Goal: Transaction & Acquisition: Purchase product/service

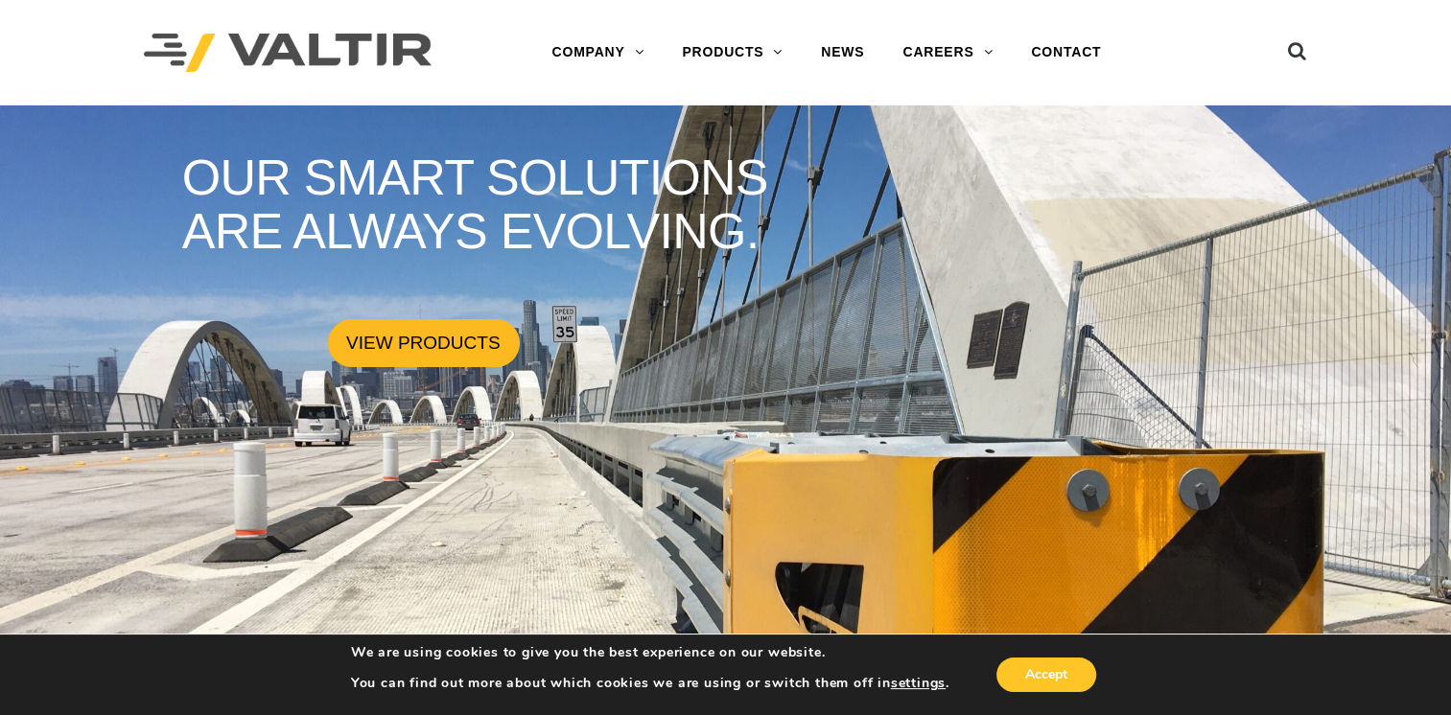
click at [394, 338] on link "VIEW PRODUCTS" at bounding box center [424, 343] width 192 height 48
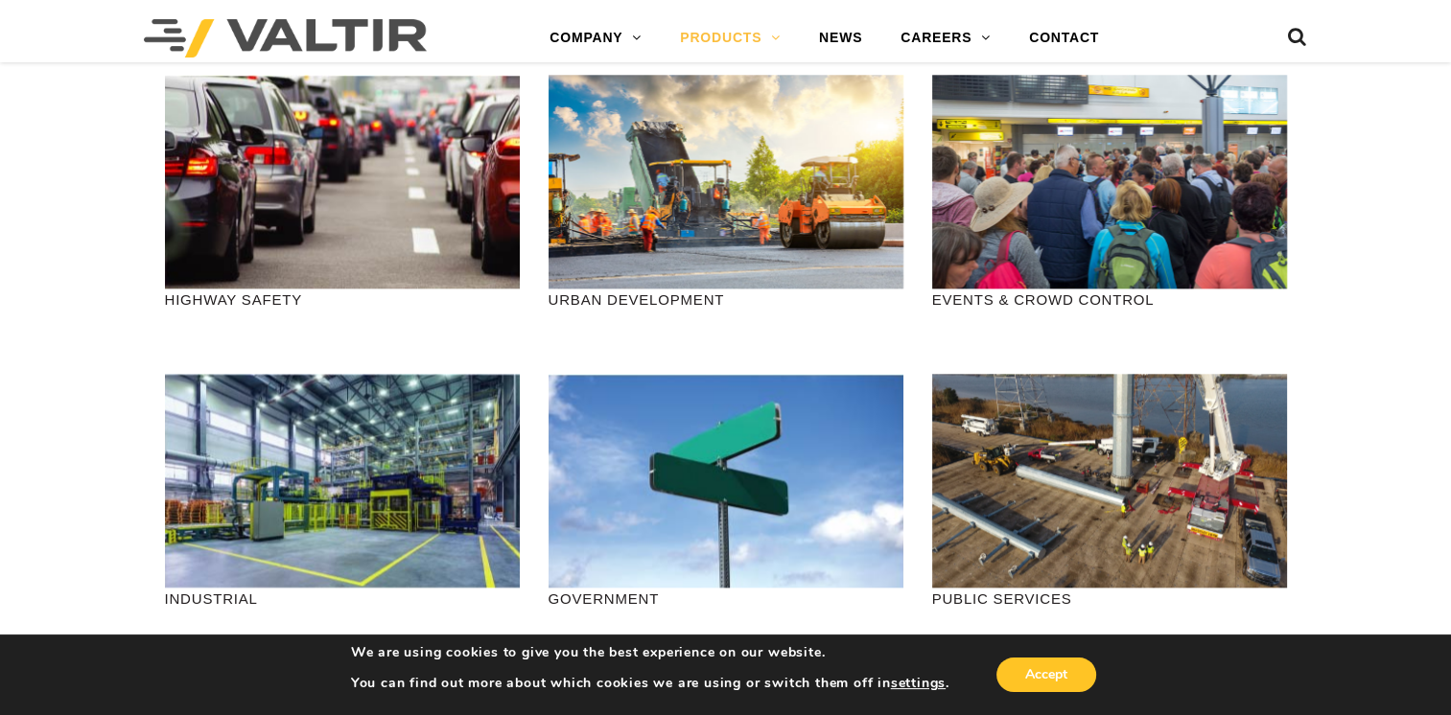
scroll to position [2072, 0]
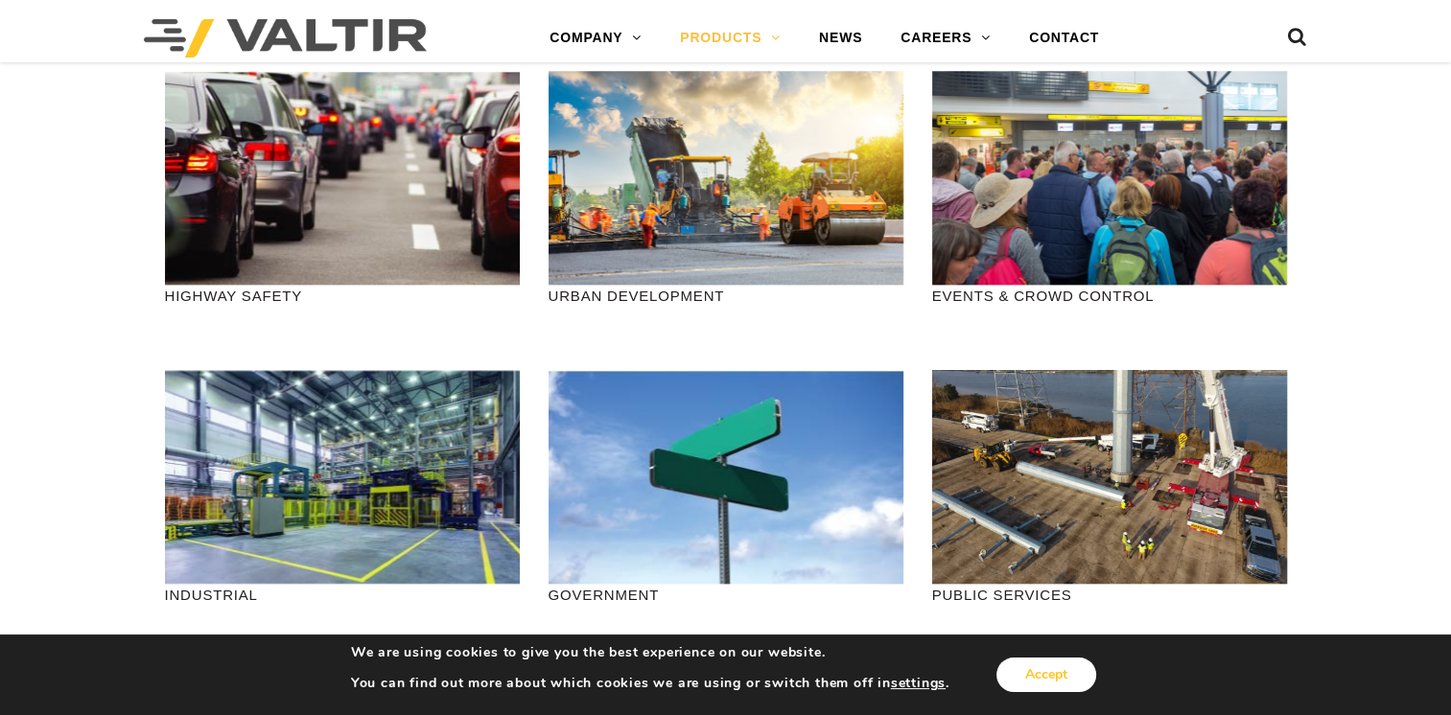
click at [1043, 681] on button "Accept" at bounding box center [1047, 675] width 100 height 35
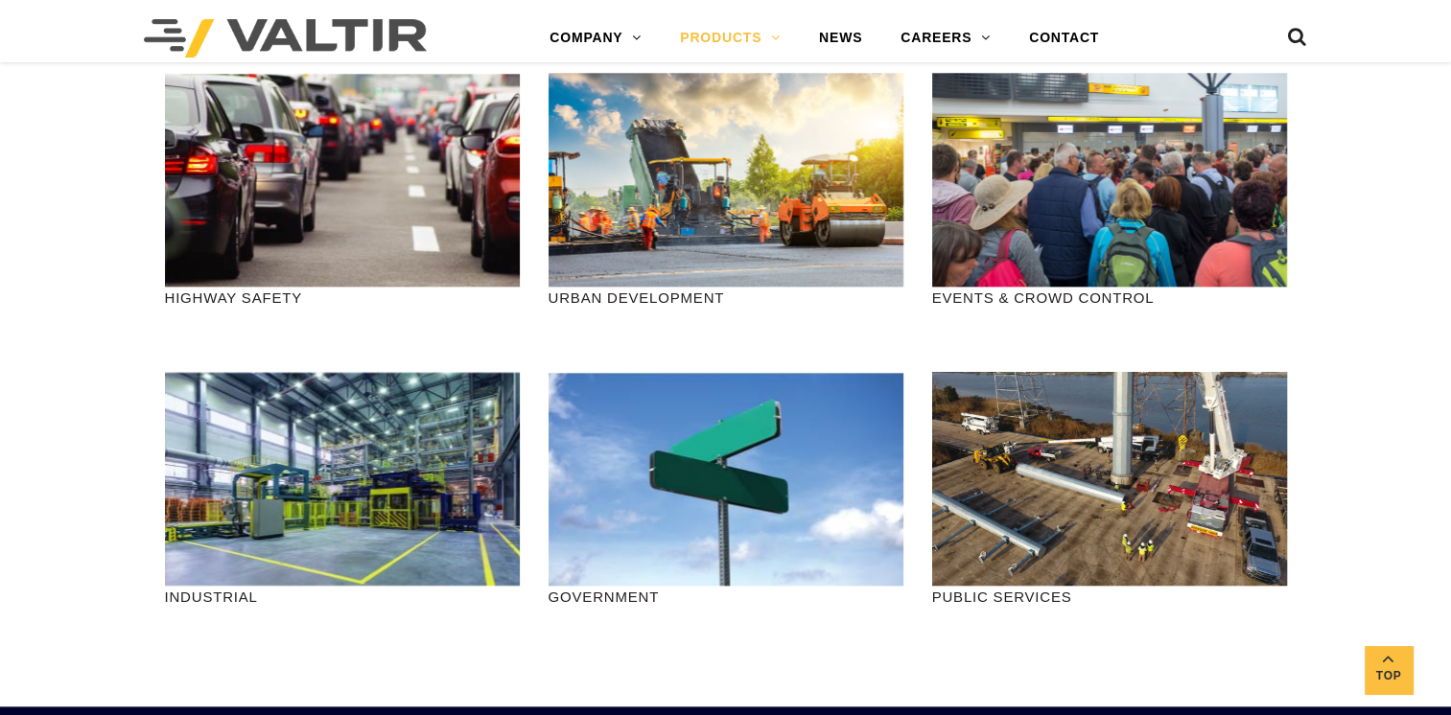
scroll to position [2100, 0]
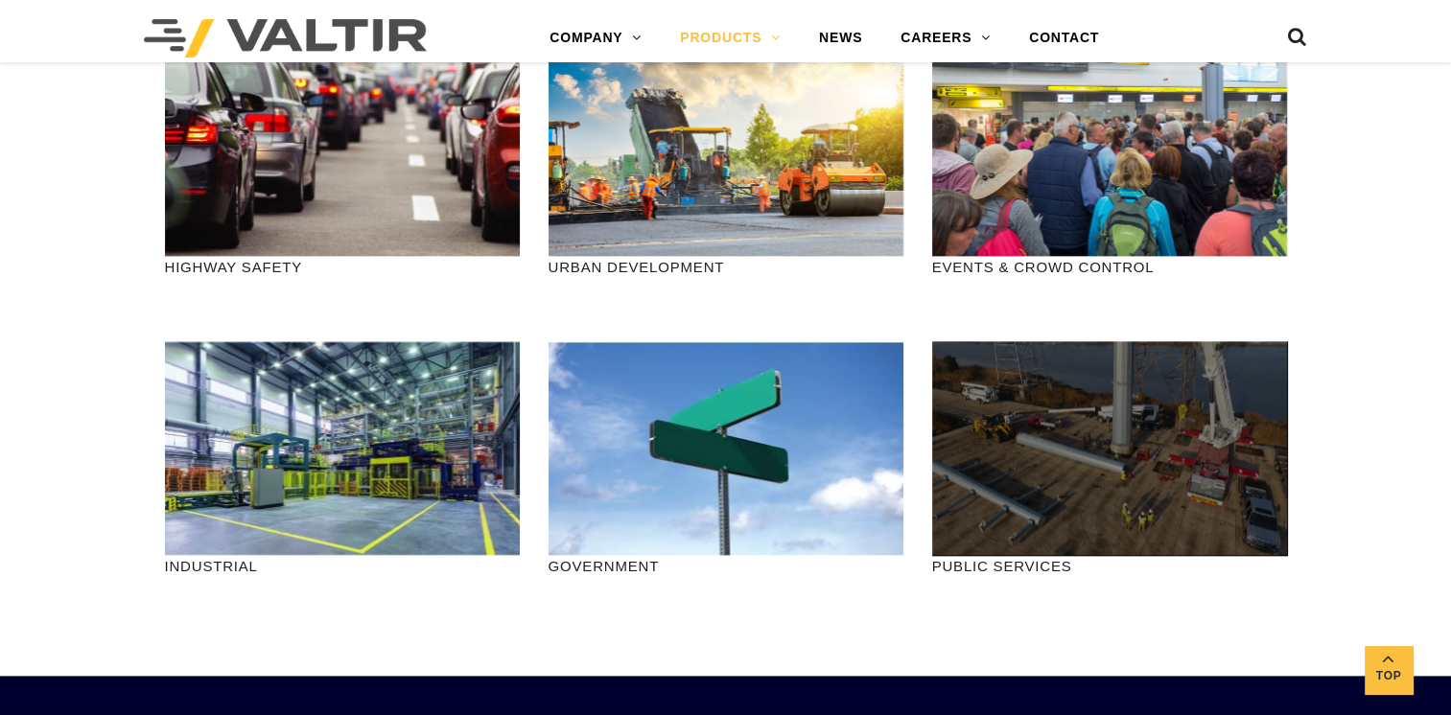
click at [988, 459] on div at bounding box center [1109, 448] width 355 height 214
click at [1015, 462] on div at bounding box center [1109, 448] width 355 height 214
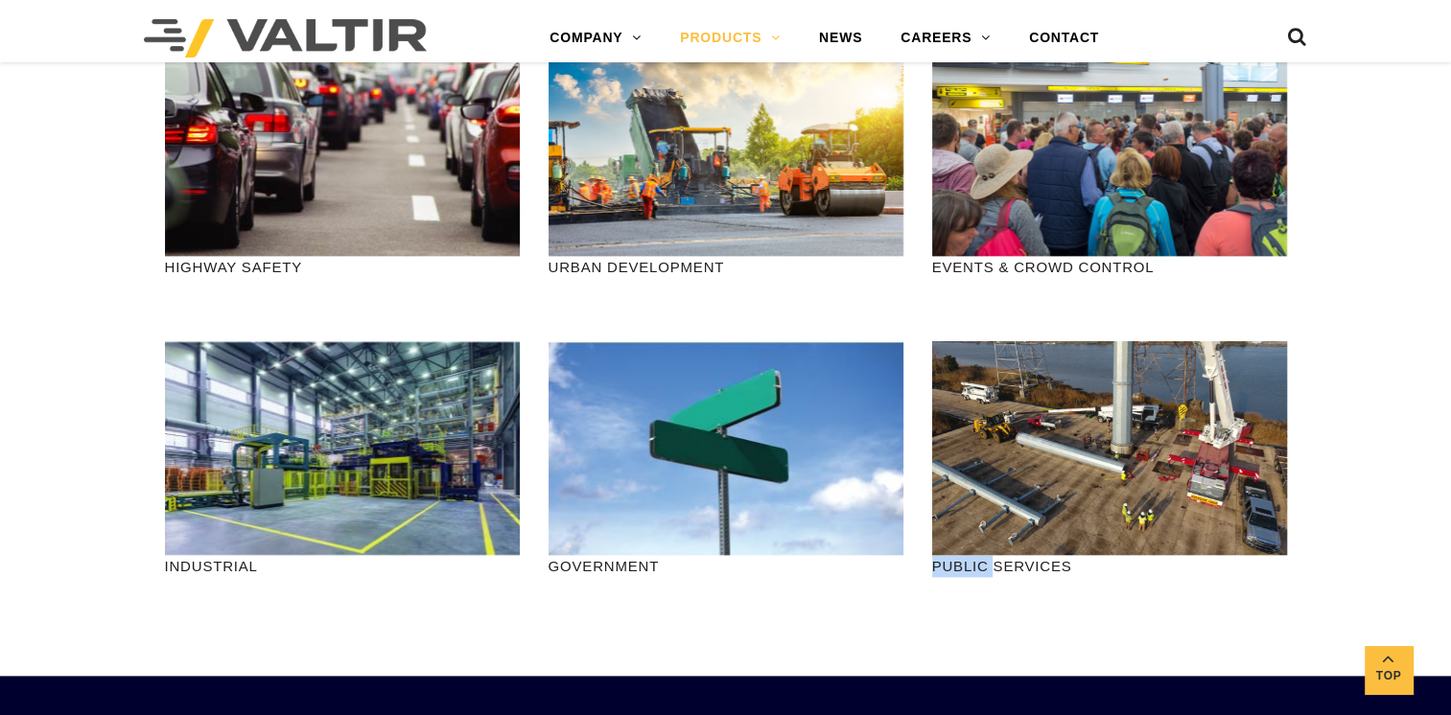
drag, startPoint x: 1015, startPoint y: 462, endPoint x: 986, endPoint y: 622, distance: 162.7
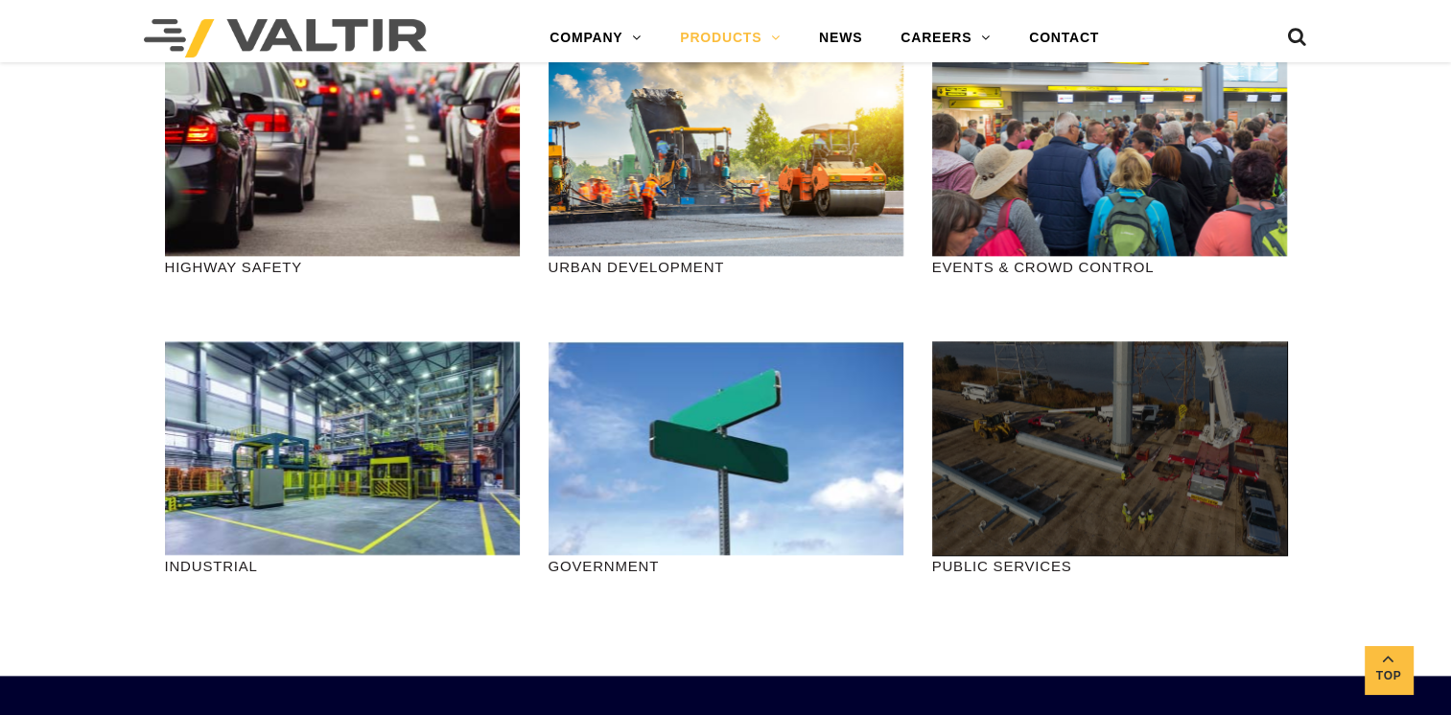
click at [1058, 458] on div at bounding box center [1109, 448] width 355 height 214
drag, startPoint x: 1059, startPoint y: 458, endPoint x: 996, endPoint y: 487, distance: 69.5
click at [996, 487] on div at bounding box center [1109, 448] width 355 height 214
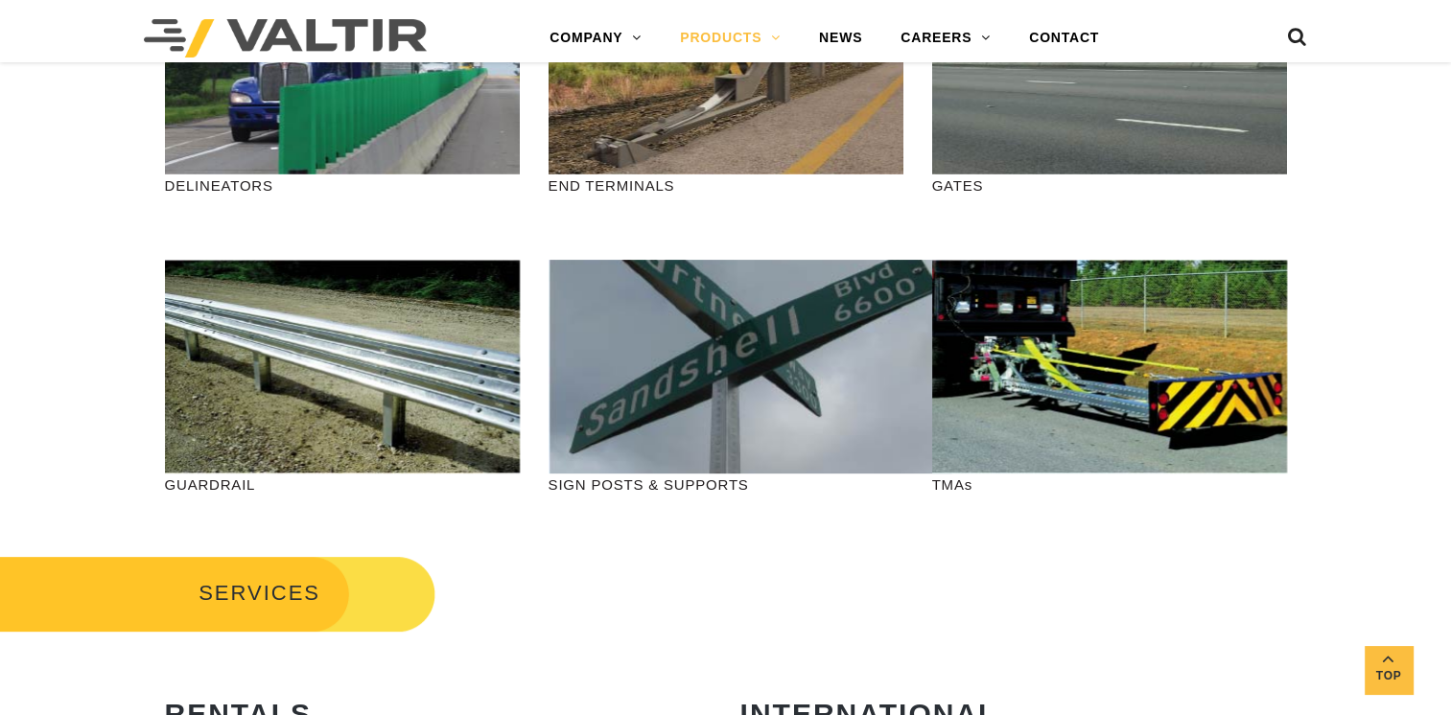
scroll to position [660, 0]
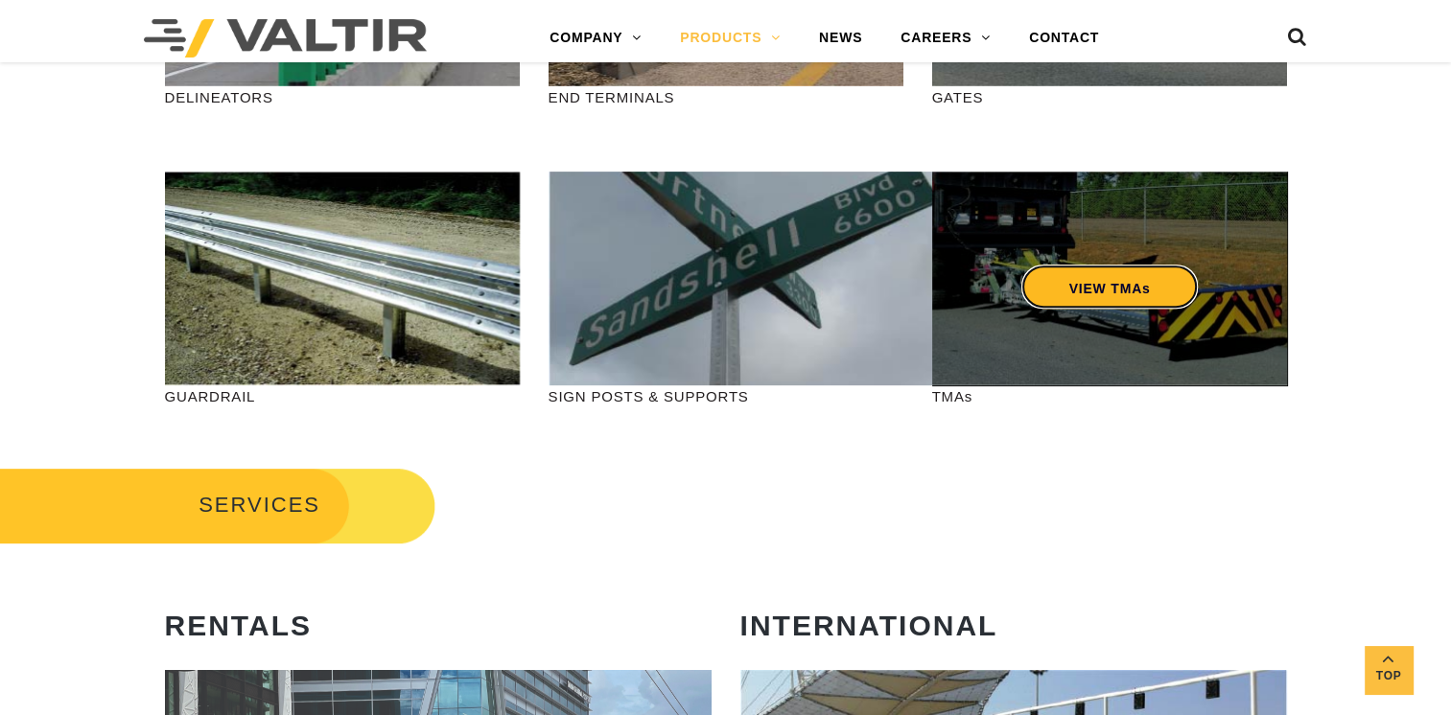
click at [1089, 284] on link "VIEW TMAs" at bounding box center [1108, 287] width 177 height 44
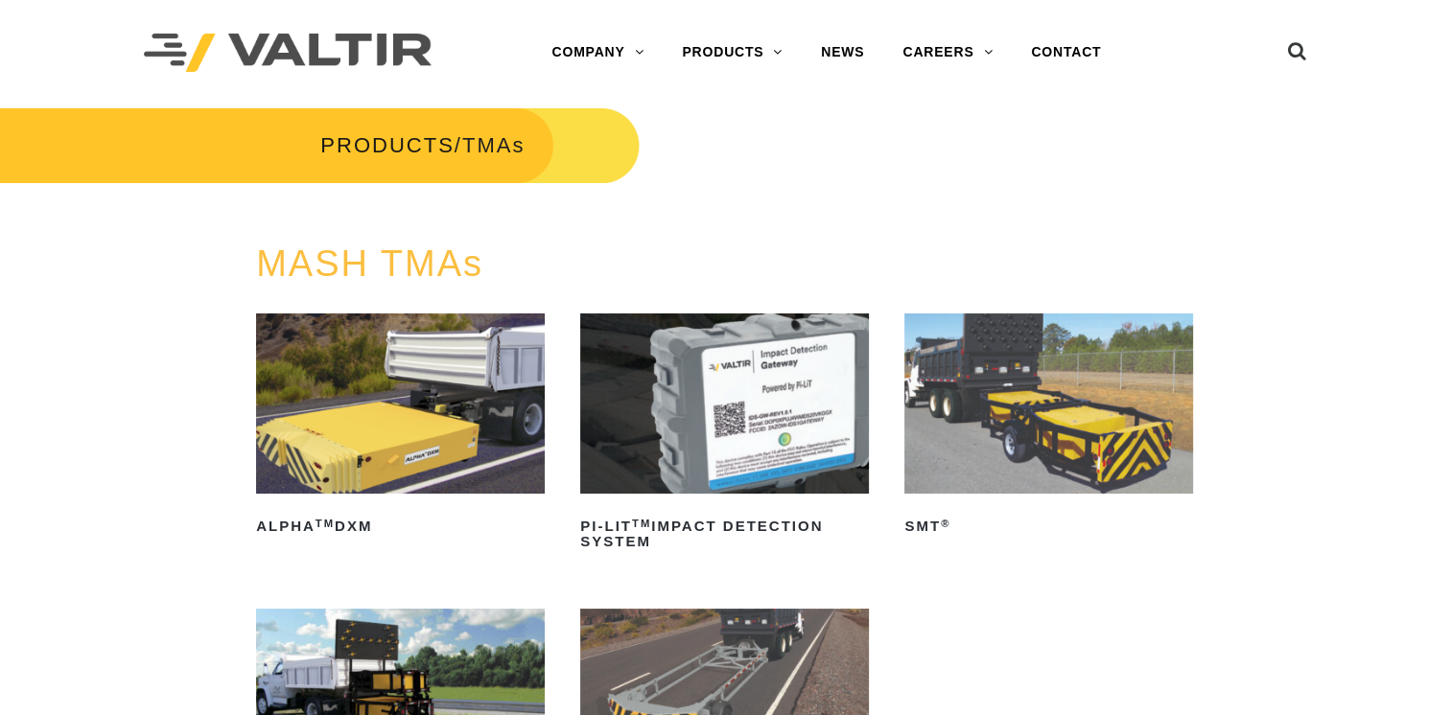
click at [410, 672] on img at bounding box center [400, 699] width 289 height 180
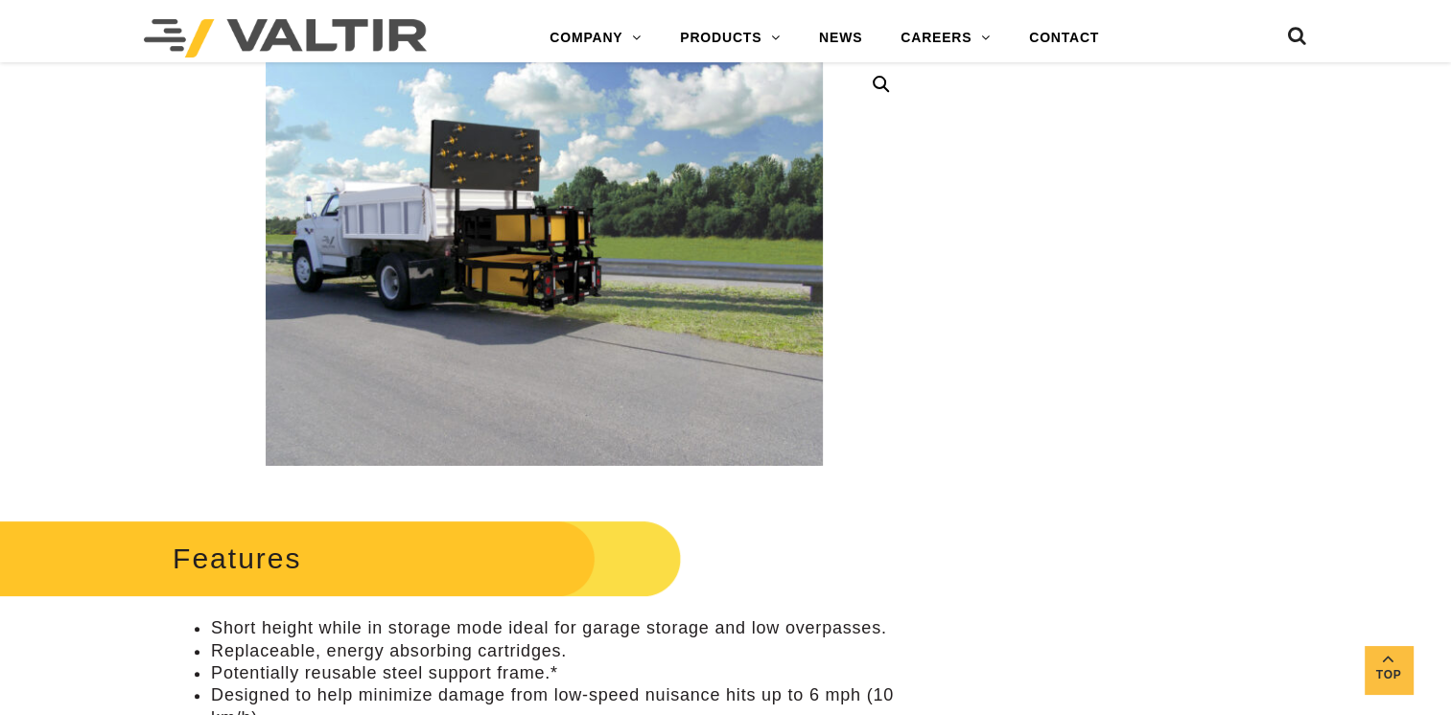
scroll to position [474, 0]
